Goal: Information Seeking & Learning: Learn about a topic

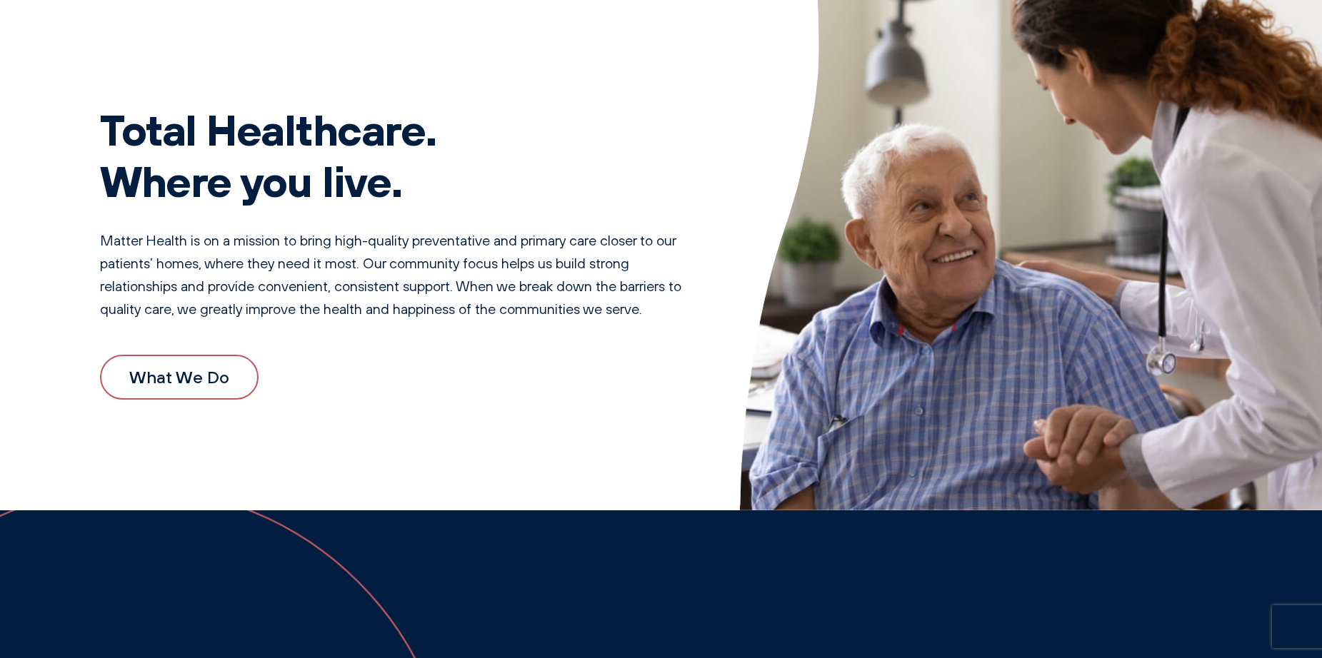
scroll to position [97, 0]
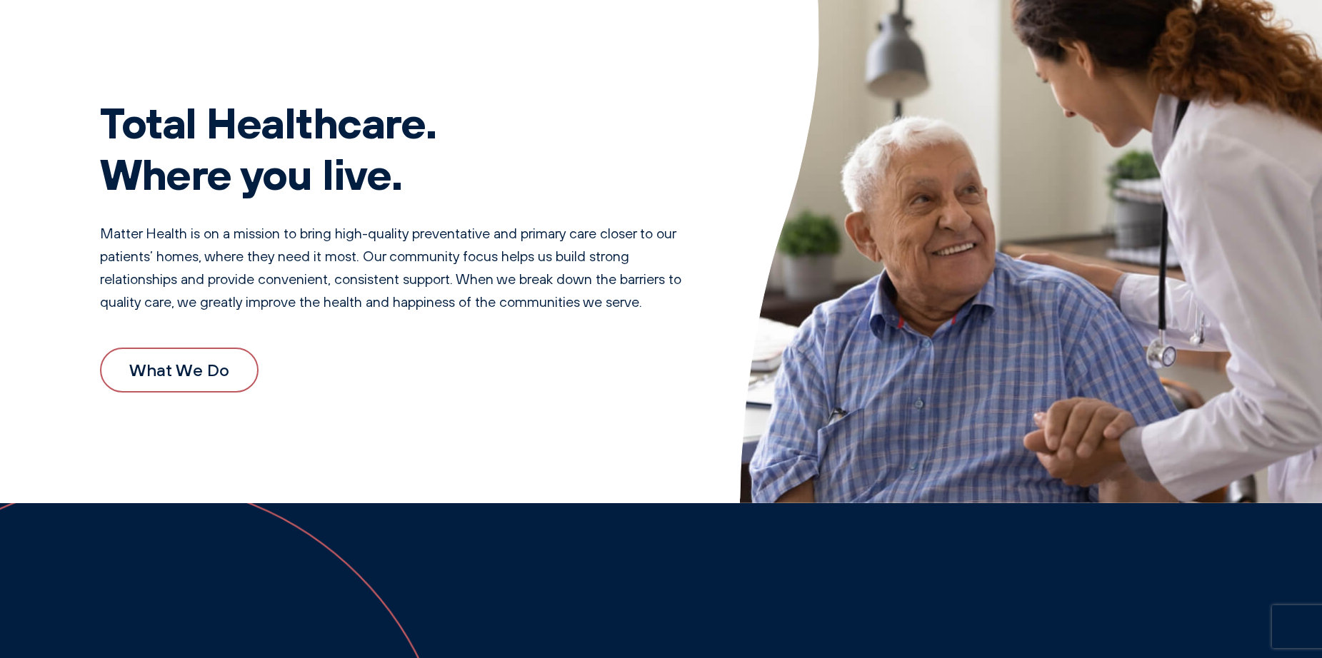
click at [198, 351] on link "What We Do" at bounding box center [179, 370] width 159 height 44
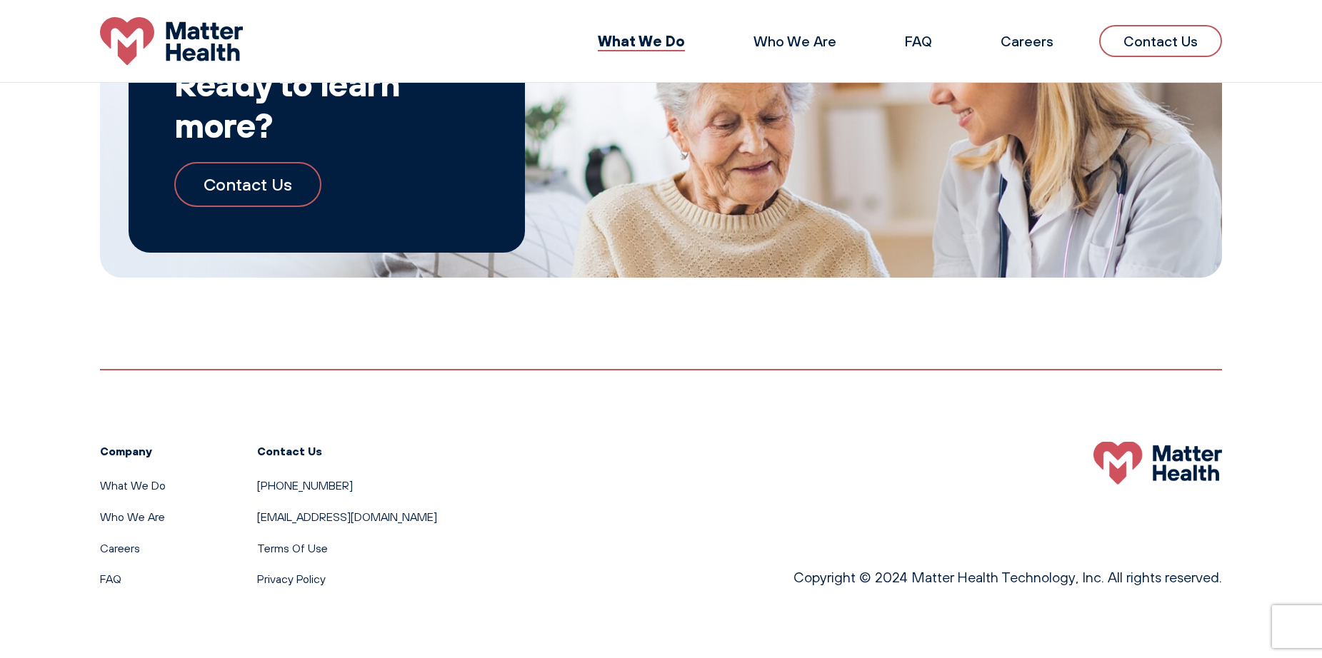
scroll to position [1545, 0]
click at [788, 45] on link "Who We Are" at bounding box center [794, 41] width 83 height 18
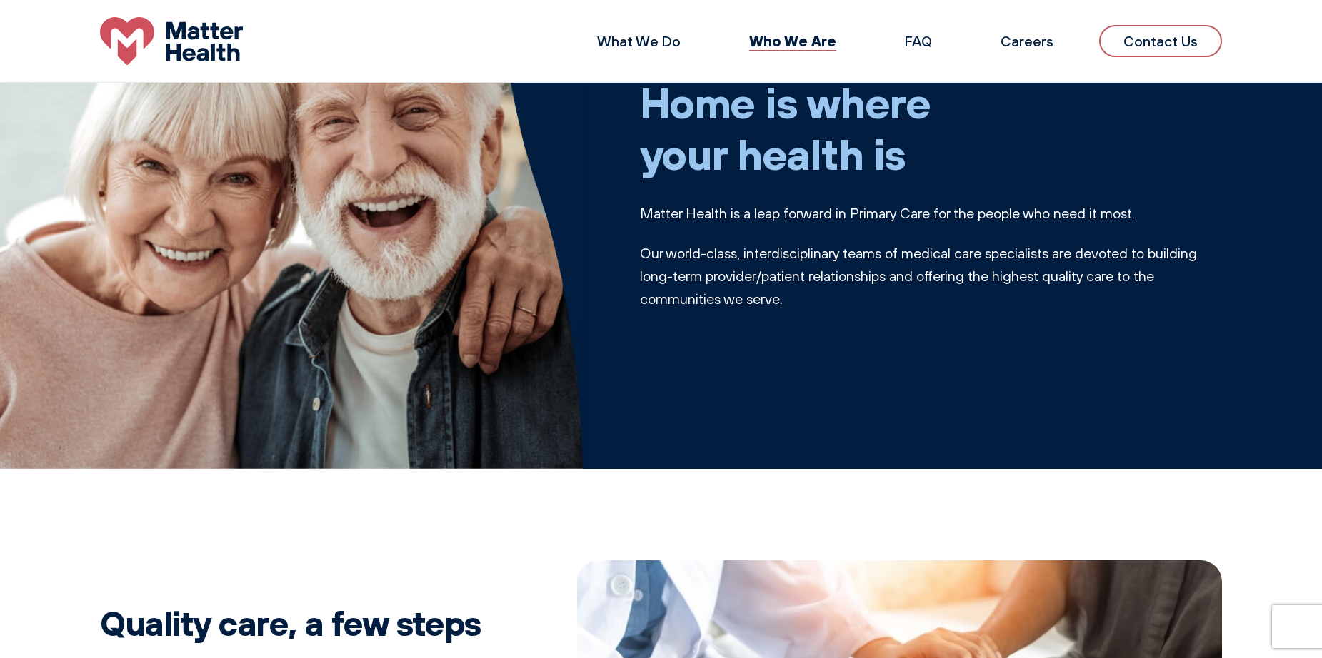
scroll to position [97, 0]
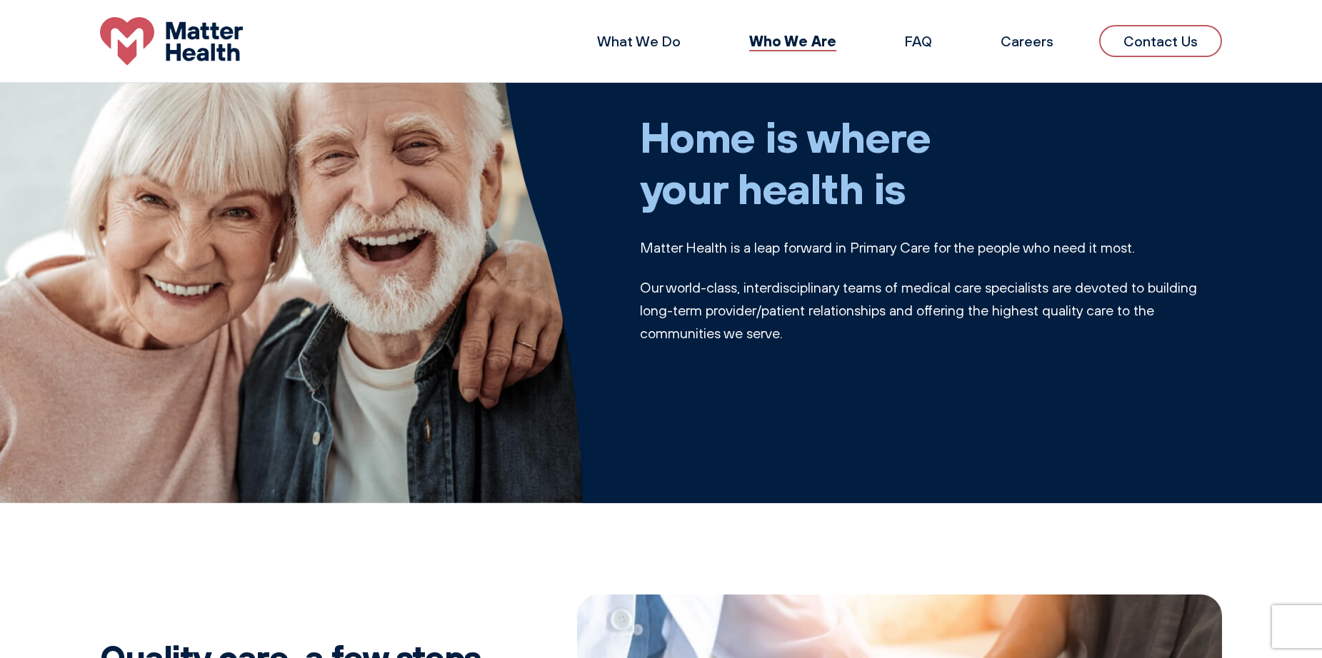
click at [1040, 51] on li "Careers" at bounding box center [1027, 41] width 99 height 34
click at [1038, 44] on link "Careers" at bounding box center [1026, 41] width 53 height 18
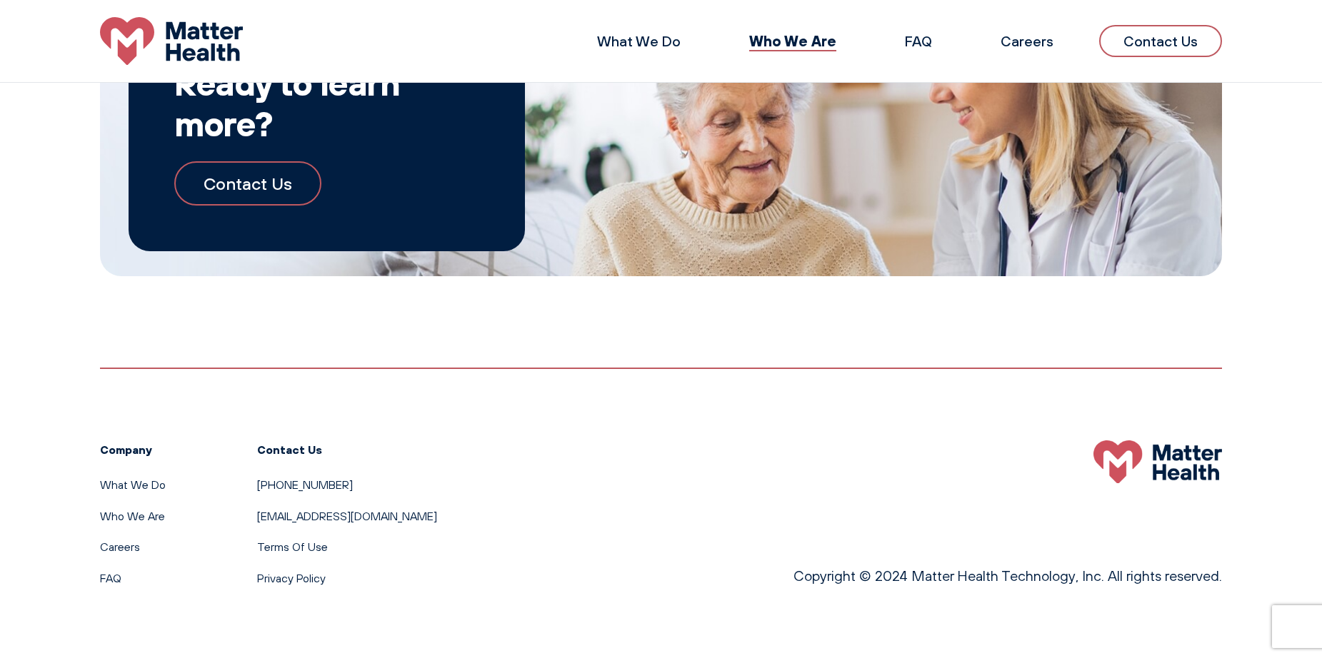
scroll to position [1628, 0]
click at [104, 580] on link "FAQ" at bounding box center [110, 579] width 21 height 14
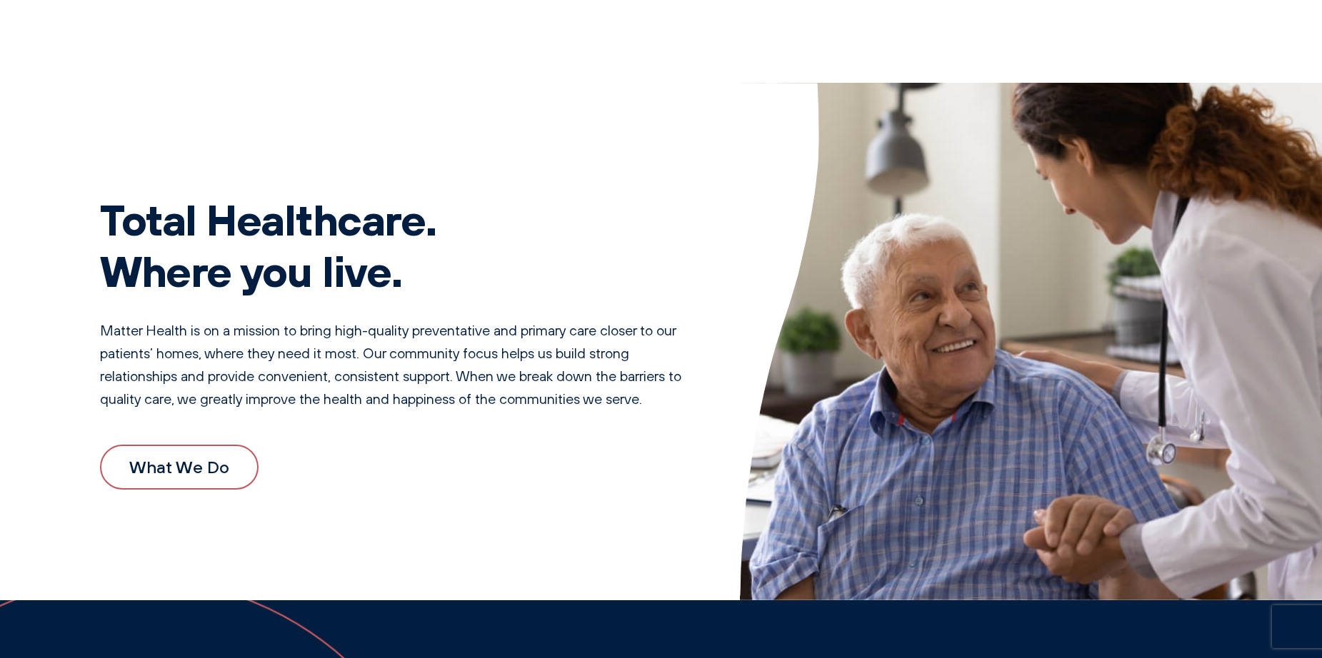
scroll to position [1658, 0]
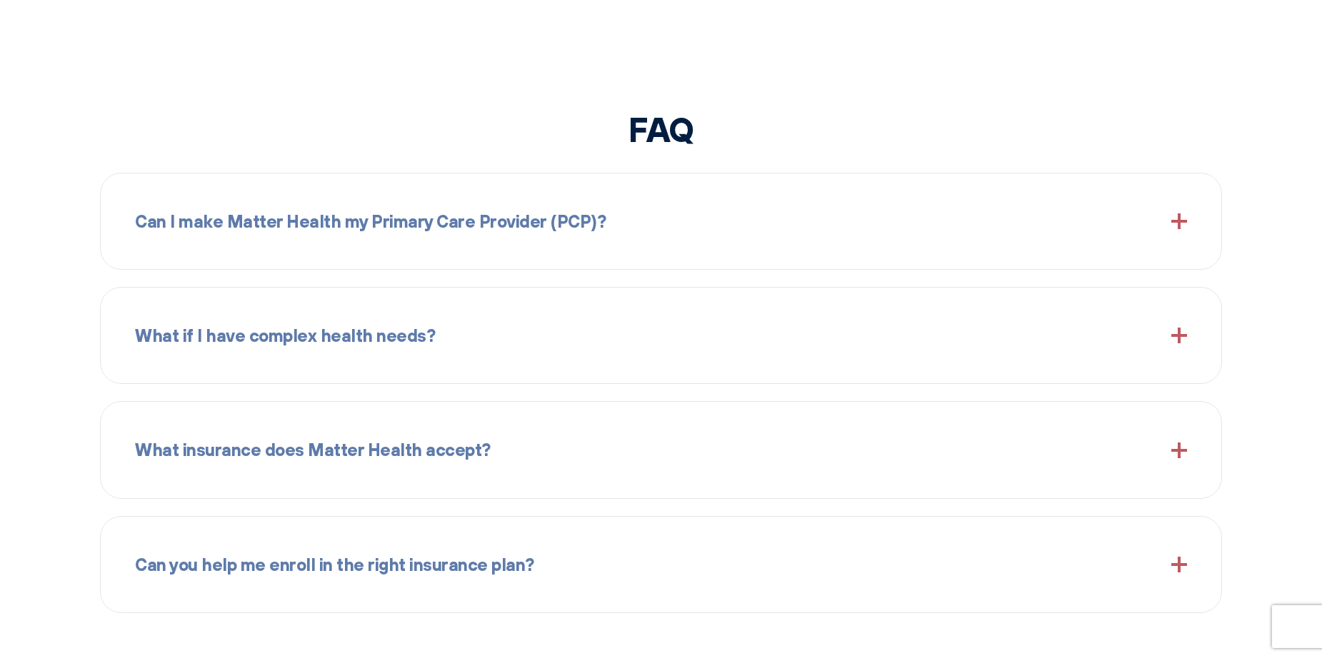
click at [456, 239] on div "Can I make Matter Health my Primary Care Provider (PCP)?" at bounding box center [661, 221] width 1052 height 61
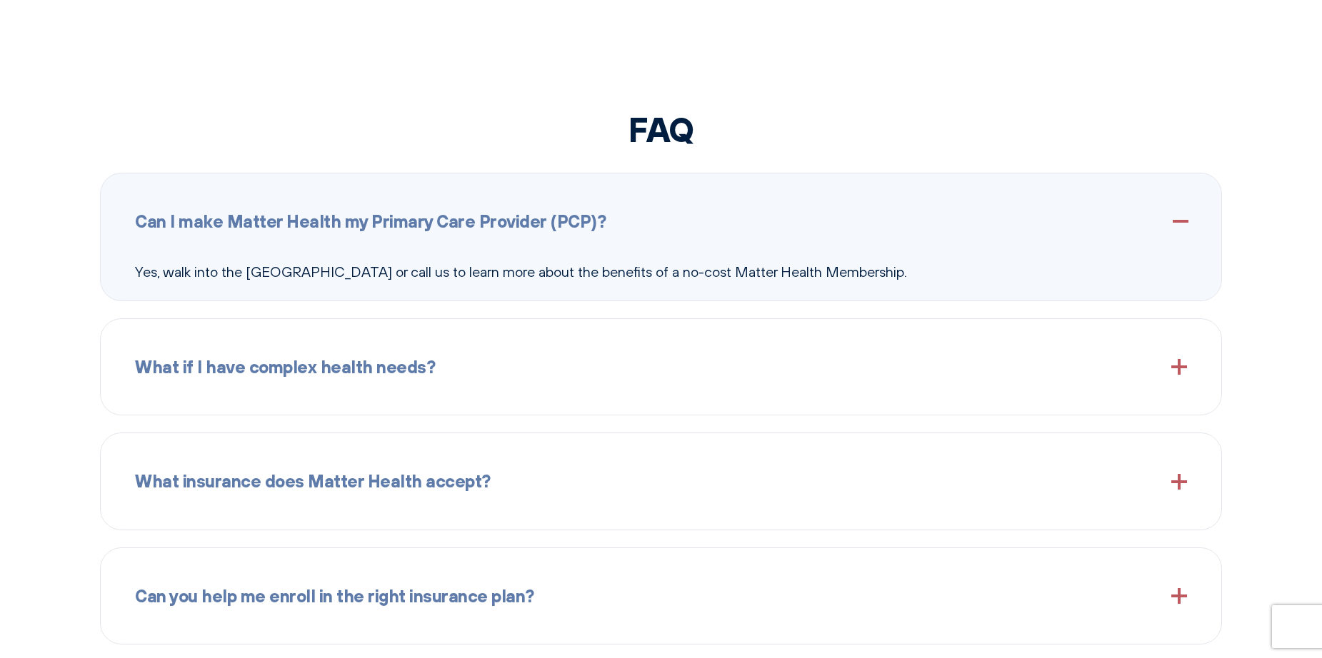
click at [449, 478] on span "What insurance does Matter Health accept?" at bounding box center [313, 481] width 356 height 27
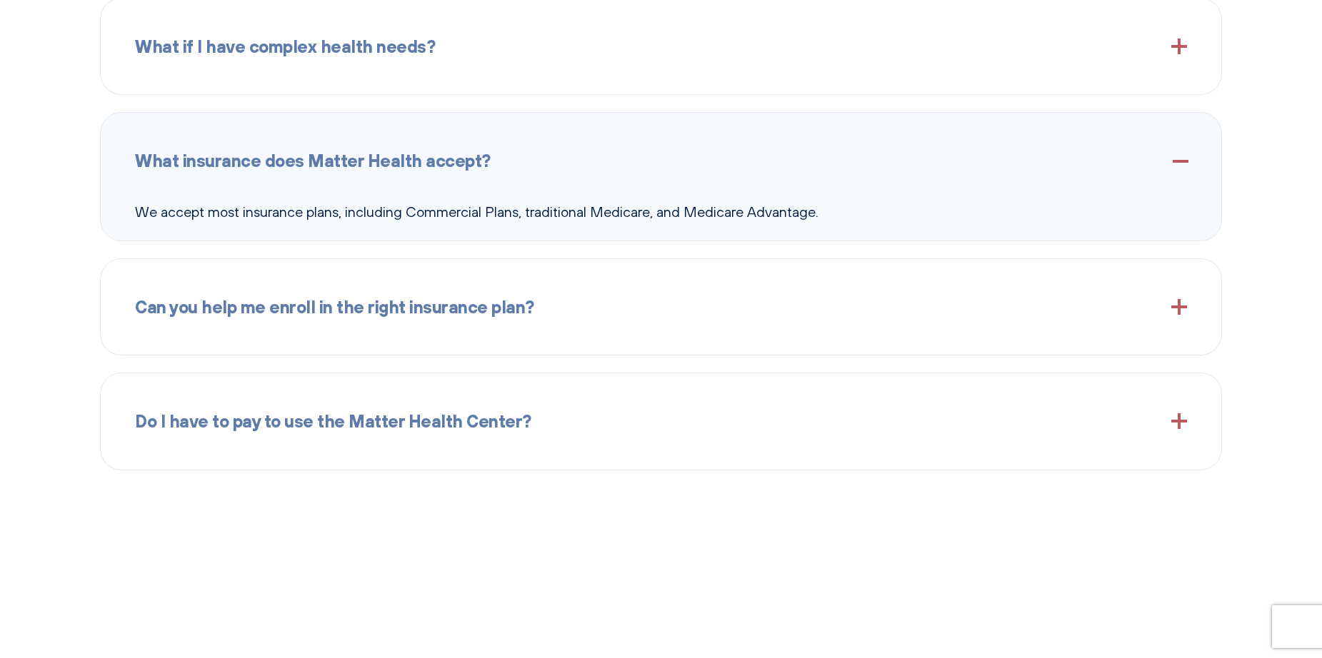
scroll to position [1949, 0]
click at [394, 426] on span "Do I have to pay to use the Matter Health Center?" at bounding box center [333, 419] width 396 height 27
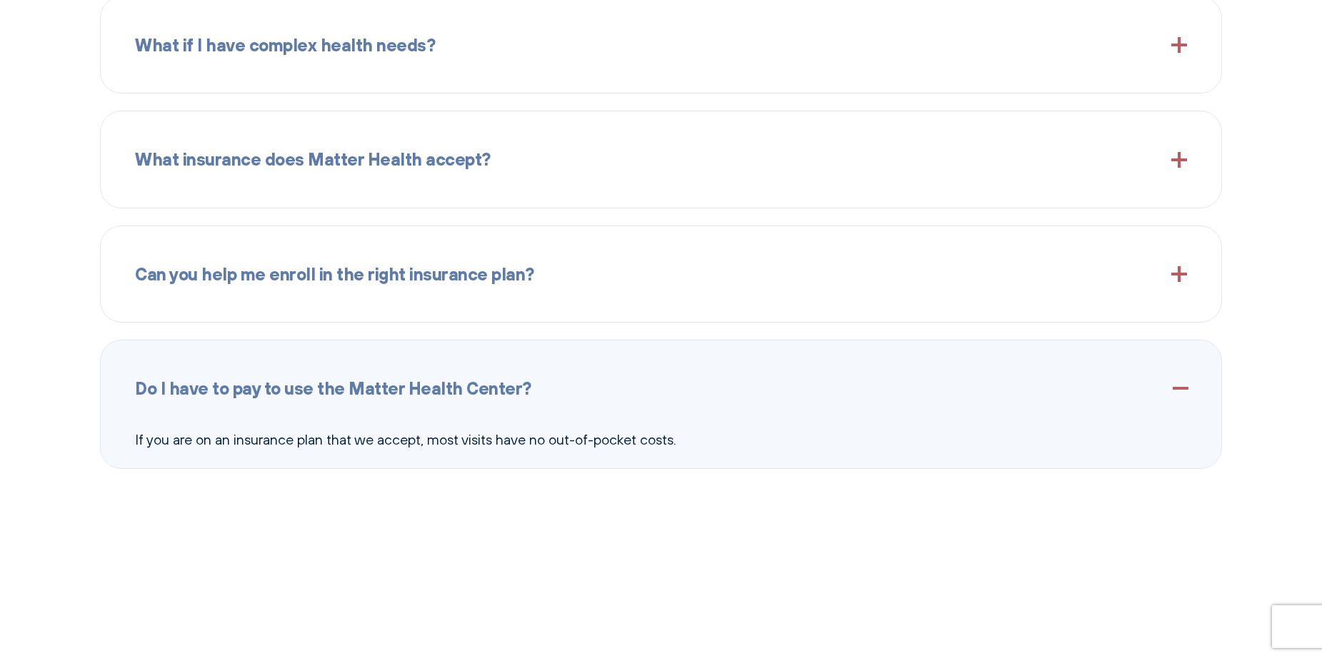
click at [395, 296] on div "Can you help me enroll in the right insurance plan?" at bounding box center [661, 274] width 1052 height 61
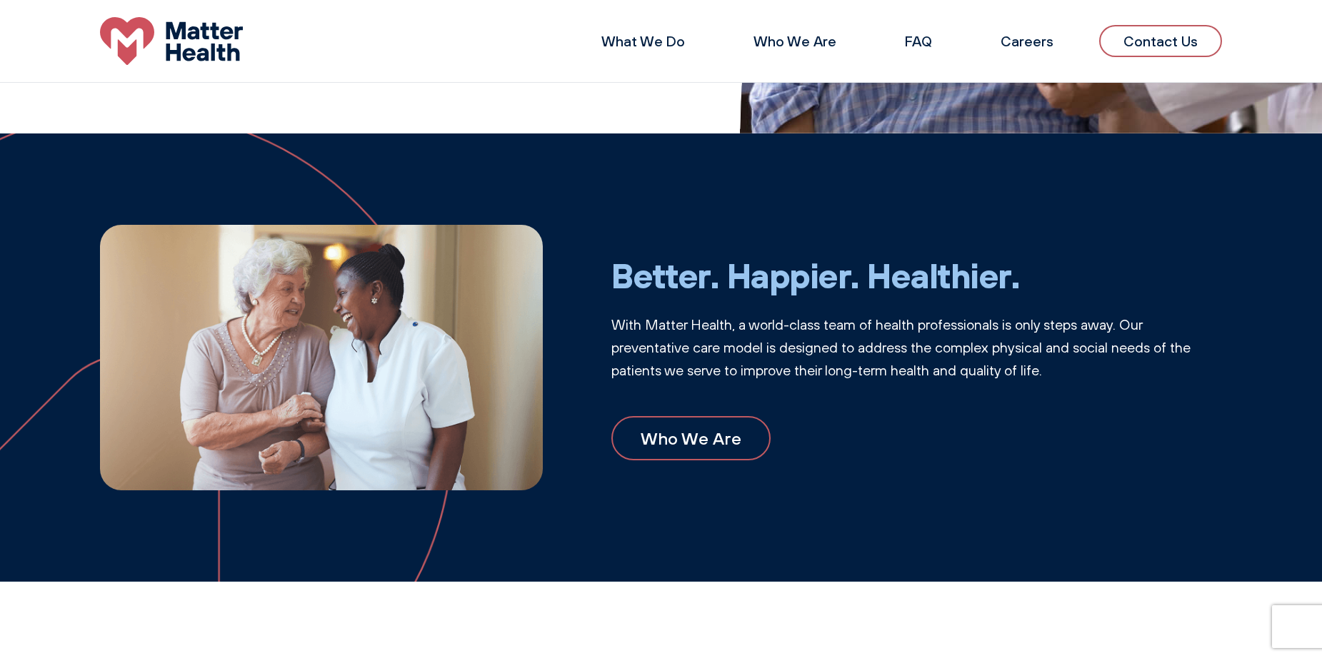
scroll to position [445, 0]
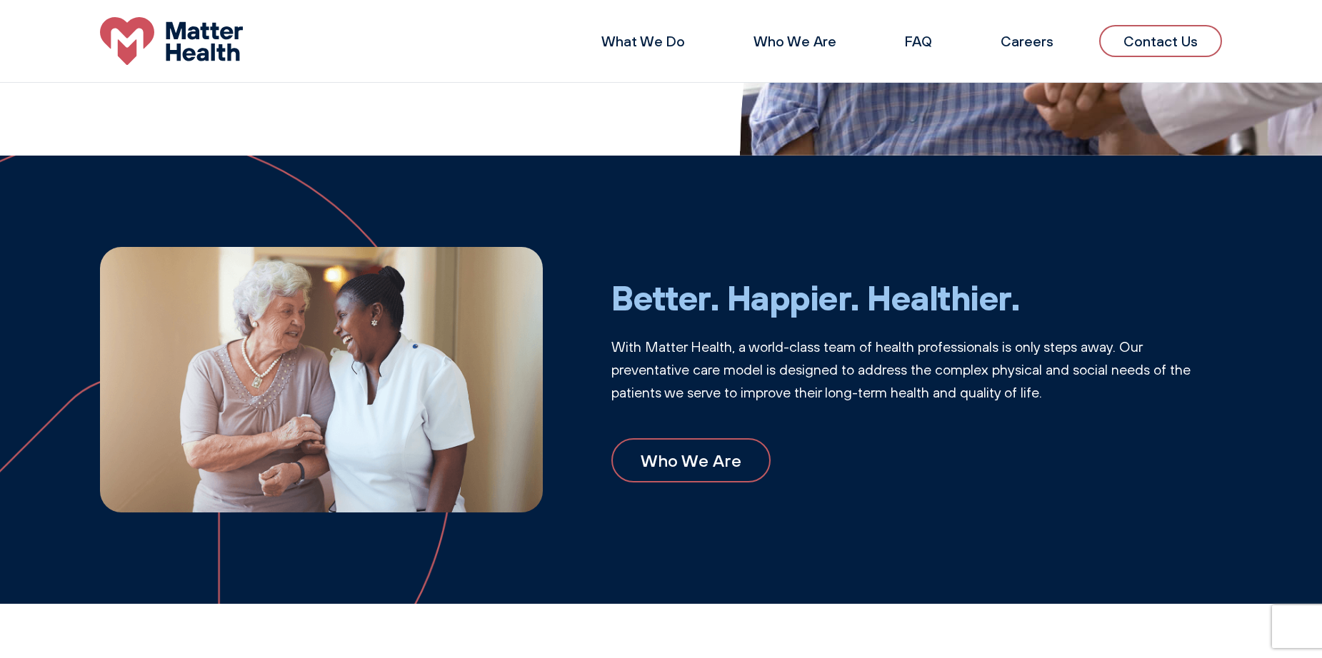
click at [278, 1] on header "What We Do Who We Are FAQ Careers Contact Us" at bounding box center [661, 41] width 1322 height 83
